Goal: Check status: Check status

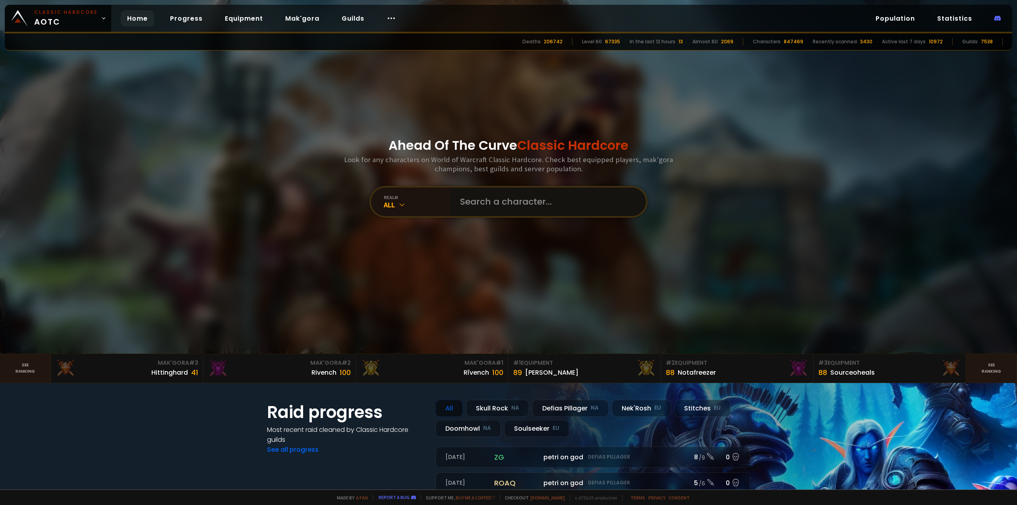
click at [504, 208] on input "text" at bounding box center [545, 202] width 181 height 29
type input "tetashifter"
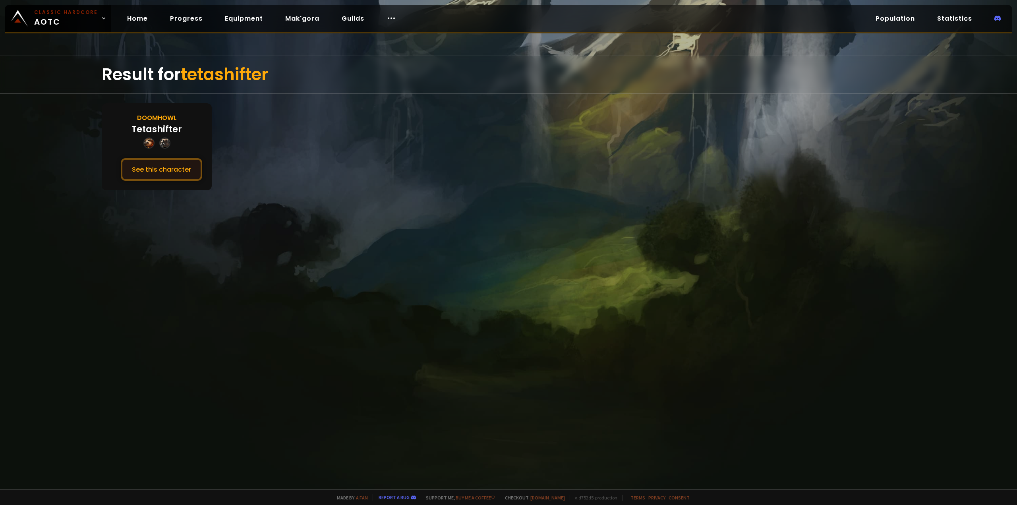
click at [181, 171] on button "See this character" at bounding box center [161, 169] width 81 height 23
click at [164, 174] on button "See this character" at bounding box center [161, 169] width 81 height 23
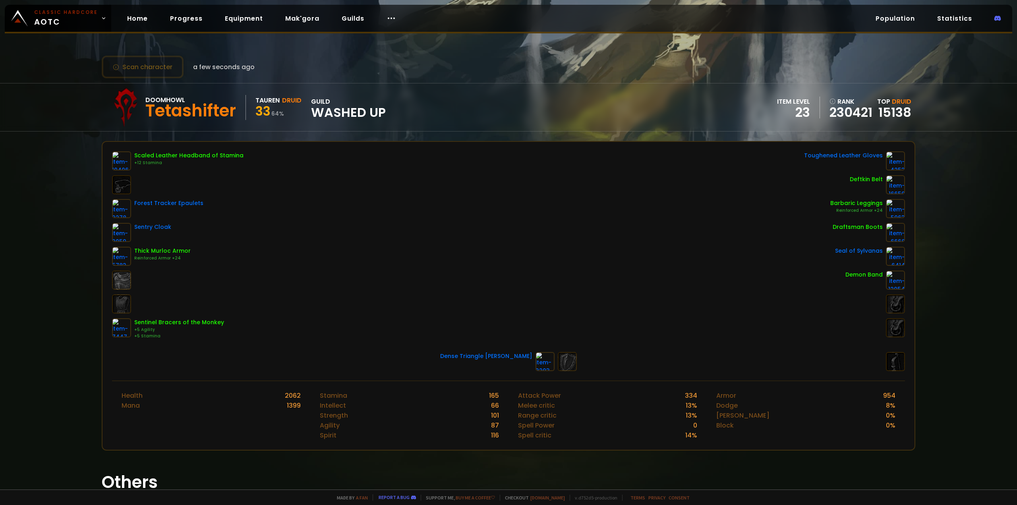
click at [396, 206] on div "Scaled Leather Headband of Stamina +12 Stamina Forest Tracker Epaulets Sentry C…" at bounding box center [508, 245] width 793 height 188
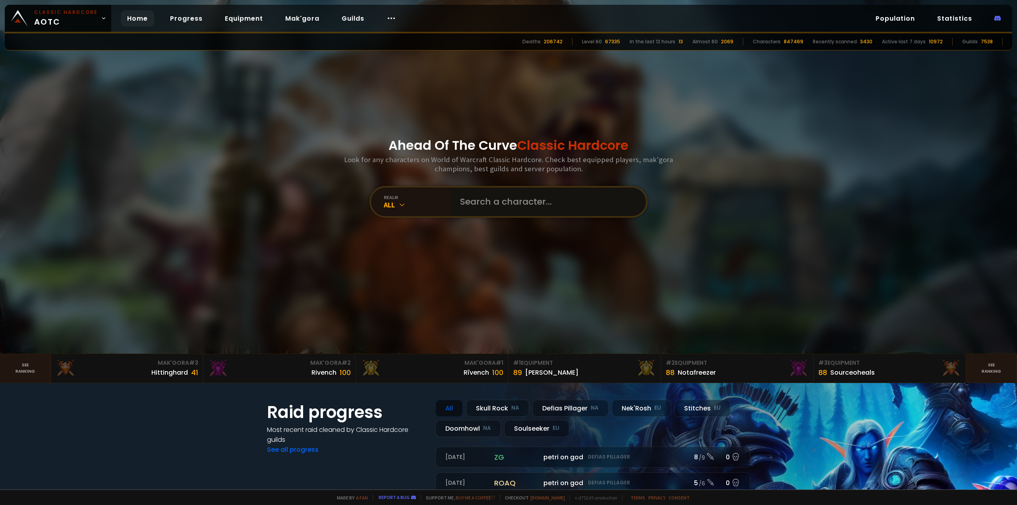
click at [457, 198] on input "text" at bounding box center [545, 202] width 181 height 29
paste input "Tetashífter"
type input "Tetashífter"
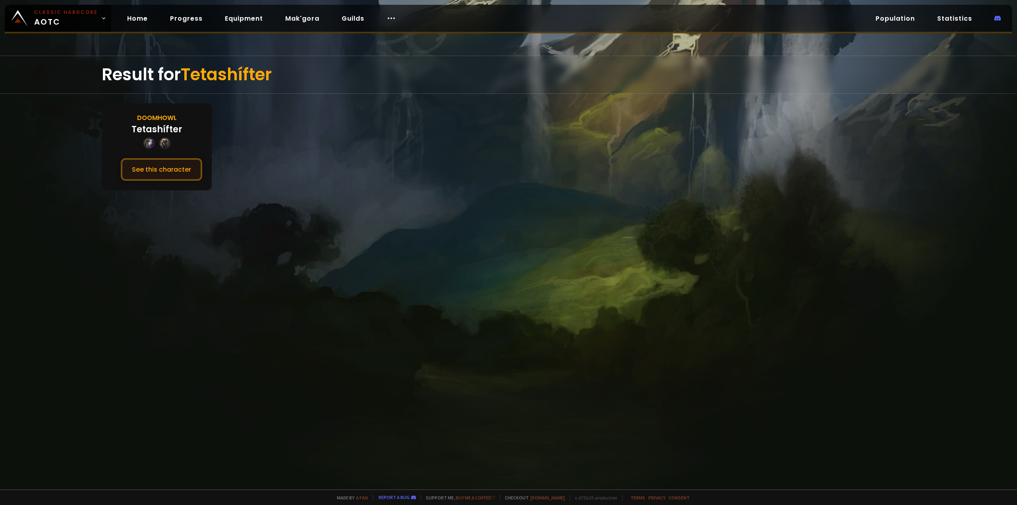
click at [162, 171] on button "See this character" at bounding box center [161, 169] width 81 height 23
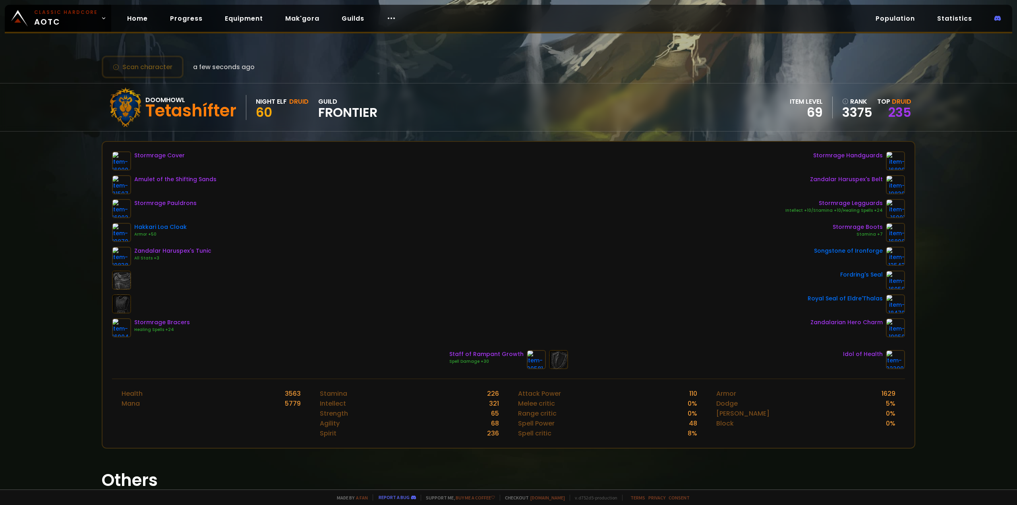
click at [335, 204] on div "Stormrage Cover Amulet of the Shifting Sands Stormrage Pauldrons Hakkari Loa Cl…" at bounding box center [508, 244] width 793 height 186
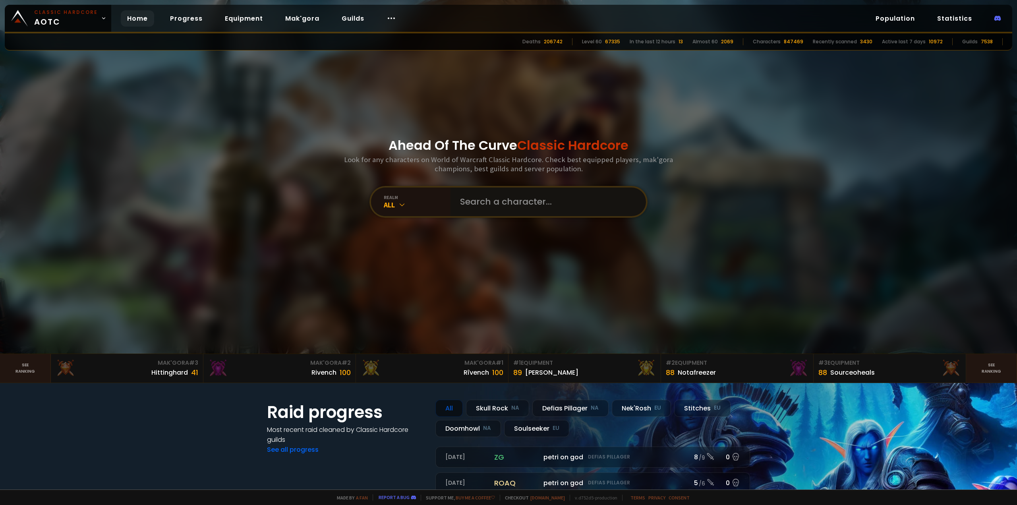
click at [479, 192] on input "text" at bounding box center [545, 202] width 181 height 29
type input "renaline"
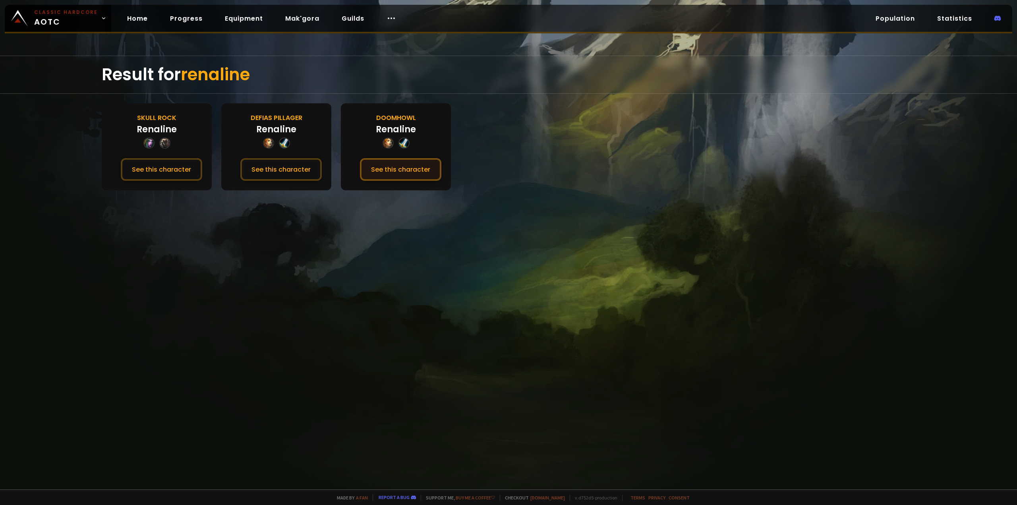
click at [418, 168] on button "See this character" at bounding box center [400, 169] width 81 height 23
